Goal: Task Accomplishment & Management: Use online tool/utility

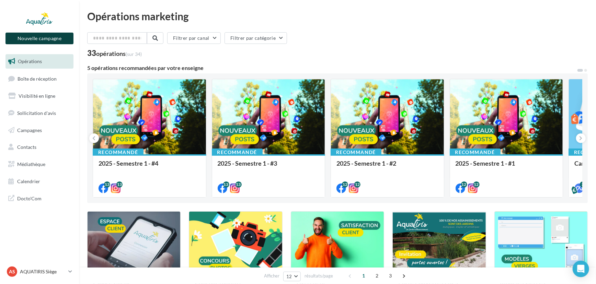
click at [27, 34] on button "Nouvelle campagne" at bounding box center [39, 39] width 68 height 12
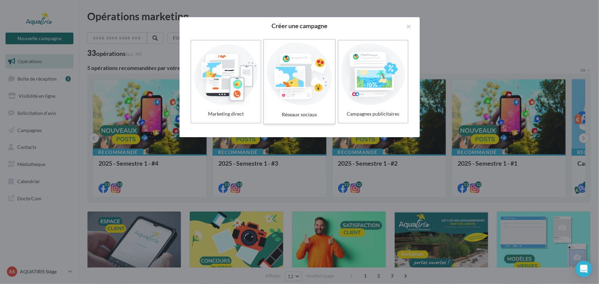
click at [305, 62] on div at bounding box center [299, 74] width 65 height 63
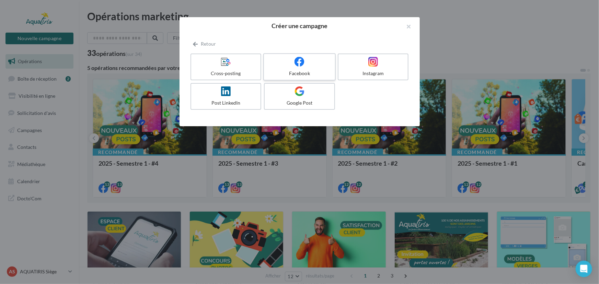
click at [272, 66] on div at bounding box center [299, 62] width 65 height 11
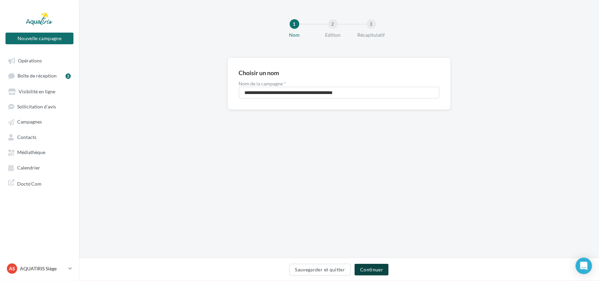
click at [374, 265] on button "Continuer" at bounding box center [371, 270] width 34 height 12
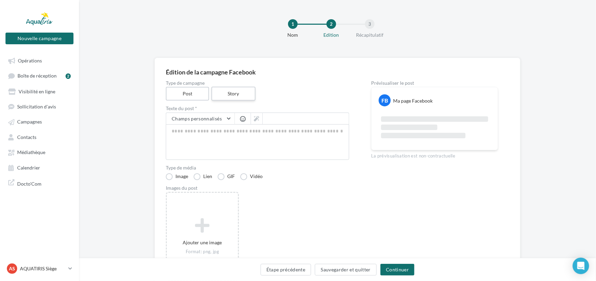
click at [236, 90] on label "Story" at bounding box center [233, 94] width 44 height 14
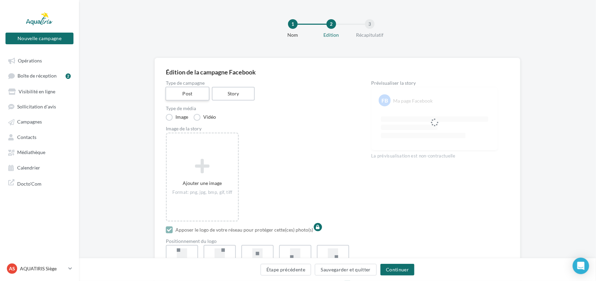
click at [187, 97] on label "Post" at bounding box center [187, 94] width 44 height 14
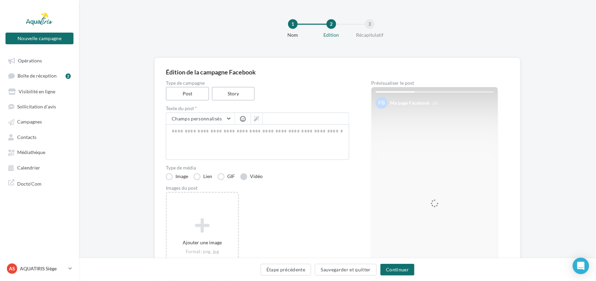
click at [244, 174] on label "Vidéo" at bounding box center [251, 176] width 22 height 7
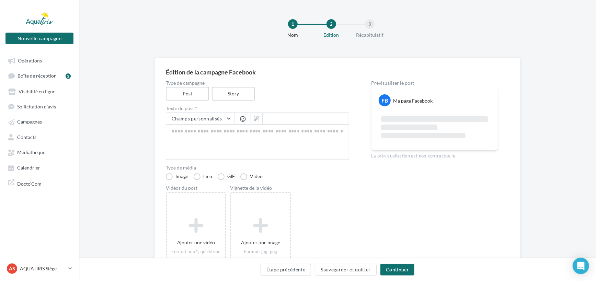
scroll to position [31, 0]
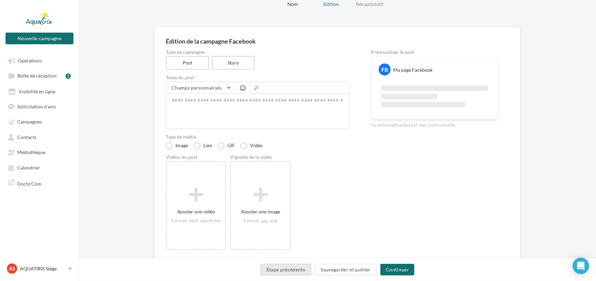
click at [293, 269] on button "Étape précédente" at bounding box center [285, 270] width 51 height 12
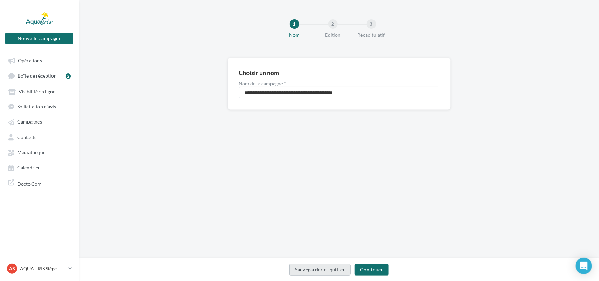
click at [293, 269] on button "Sauvegarder et quitter" at bounding box center [320, 270] width 62 height 12
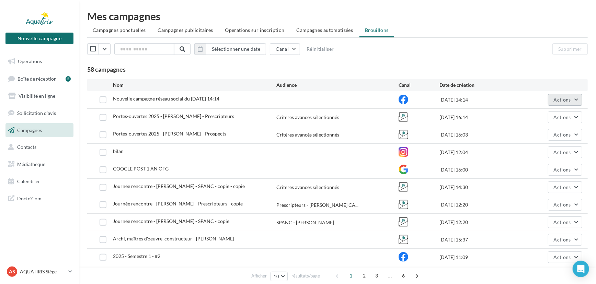
click at [564, 105] on button "Actions" at bounding box center [565, 100] width 34 height 12
click at [540, 167] on button "Supprimer" at bounding box center [547, 170] width 69 height 18
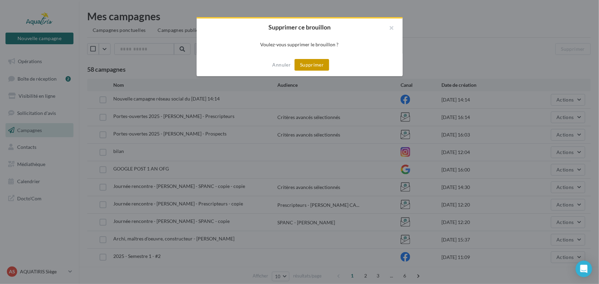
click at [308, 60] on button "Supprimer" at bounding box center [311, 65] width 35 height 12
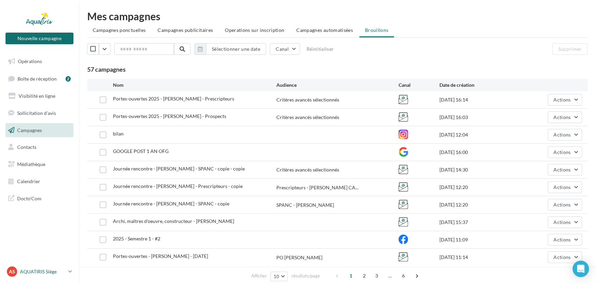
click at [62, 270] on p "AQUATIRIS Siège" at bounding box center [43, 271] width 46 height 7
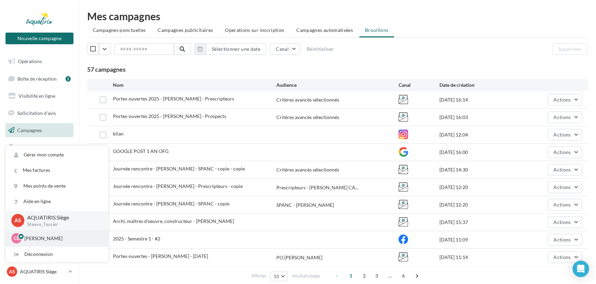
click at [51, 239] on p "Chloé Lallée" at bounding box center [61, 238] width 75 height 7
